Goal: Information Seeking & Learning: Learn about a topic

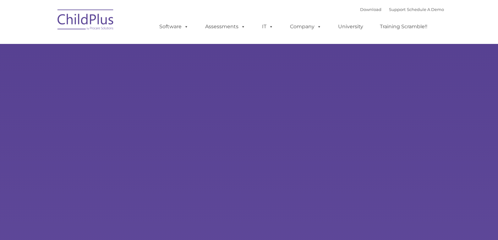
type input ""
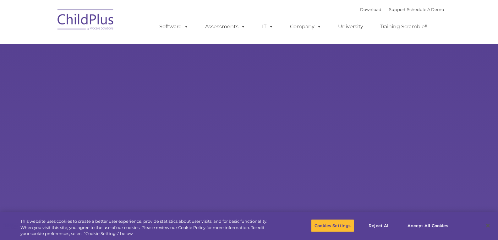
select select "MEDIUM"
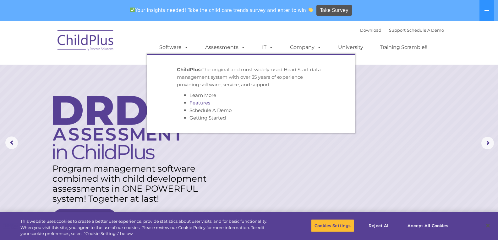
click at [193, 102] on link "Features" at bounding box center [200, 103] width 21 height 6
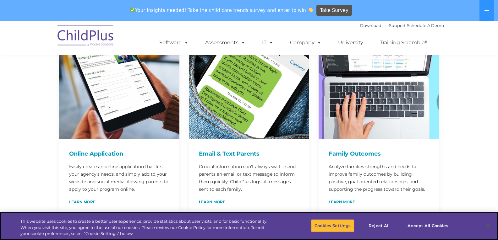
scroll to position [357, 0]
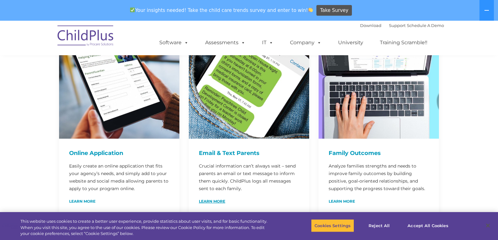
click at [210, 200] on link "Learn More" at bounding box center [212, 202] width 26 height 4
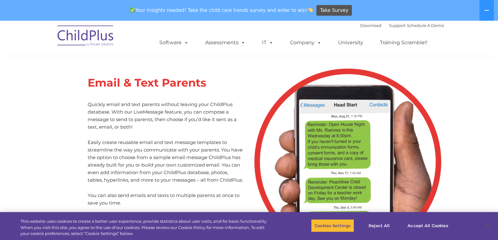
scroll to position [2896, 0]
